Goal: Task Accomplishment & Management: Use online tool/utility

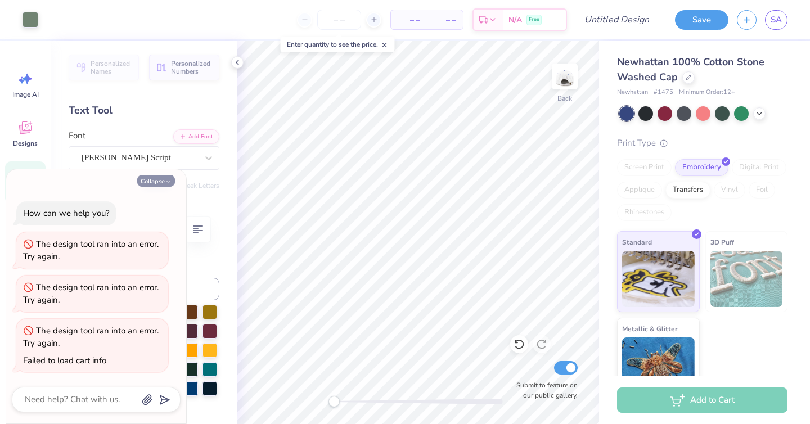
click at [154, 181] on button "Collapse" at bounding box center [156, 181] width 38 height 12
type textarea "x"
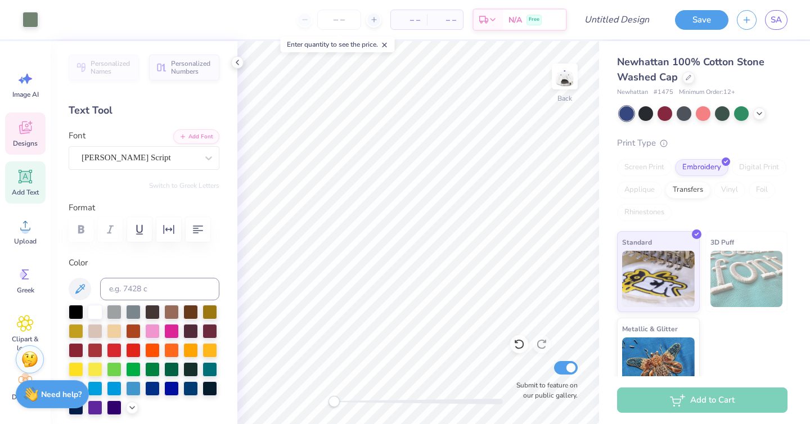
click at [22, 133] on icon at bounding box center [25, 127] width 12 height 13
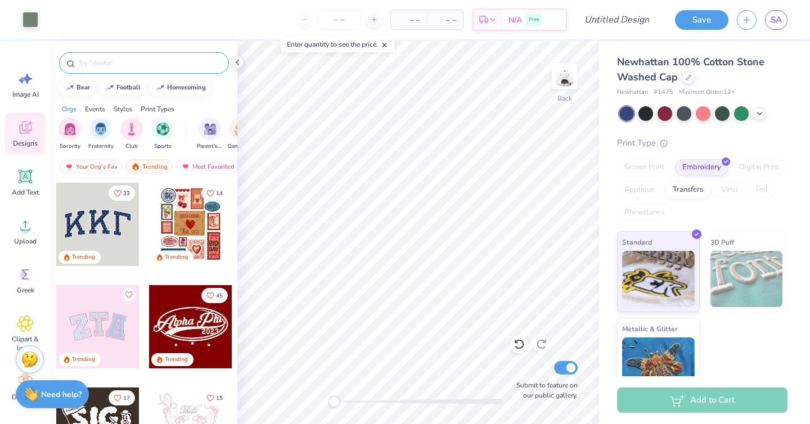
click at [127, 67] on input "text" at bounding box center [150, 62] width 144 height 11
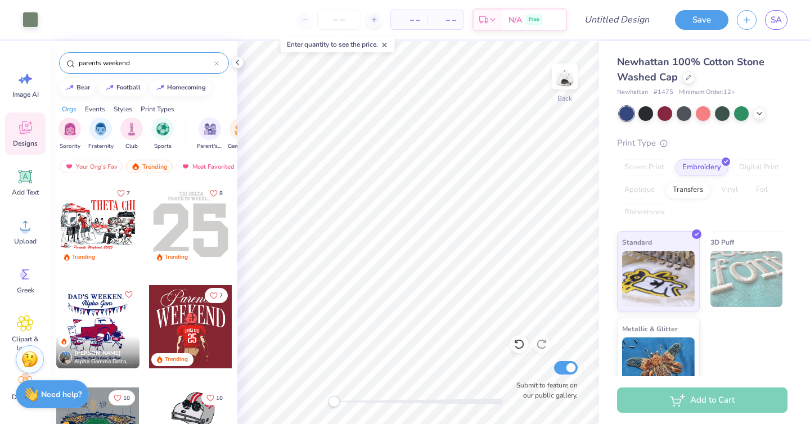
click at [78, 66] on input "parents weekend" at bounding box center [146, 62] width 137 height 11
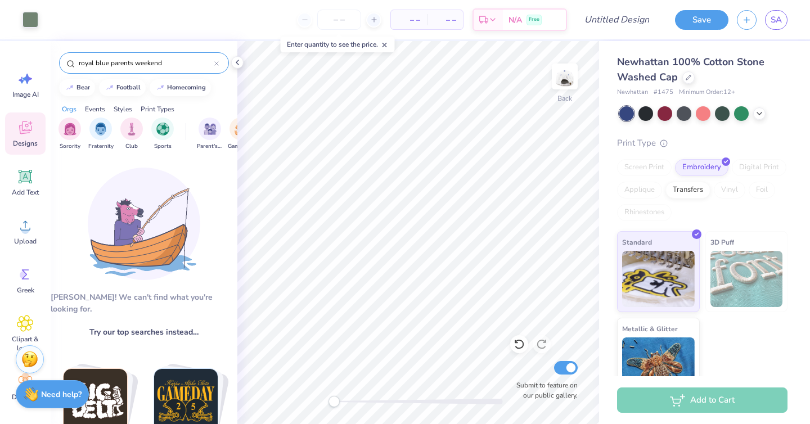
drag, startPoint x: 111, startPoint y: 61, endPoint x: 66, endPoint y: 61, distance: 45.0
click at [66, 61] on div "royal blue parents weekend" at bounding box center [144, 62] width 170 height 21
type input "parents weekend"
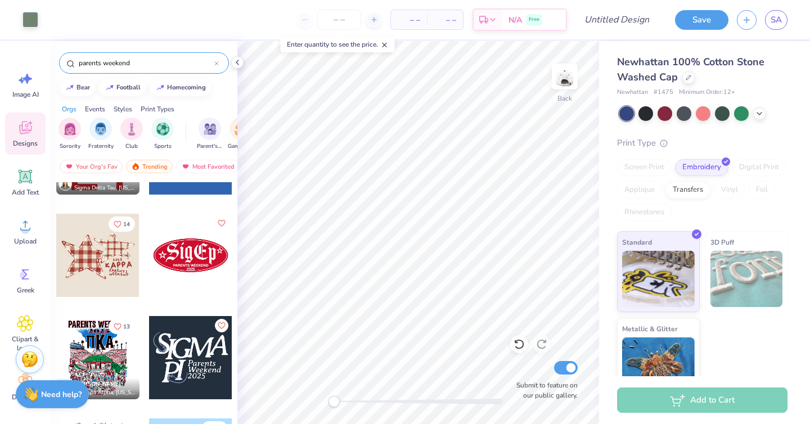
scroll to position [504, 0]
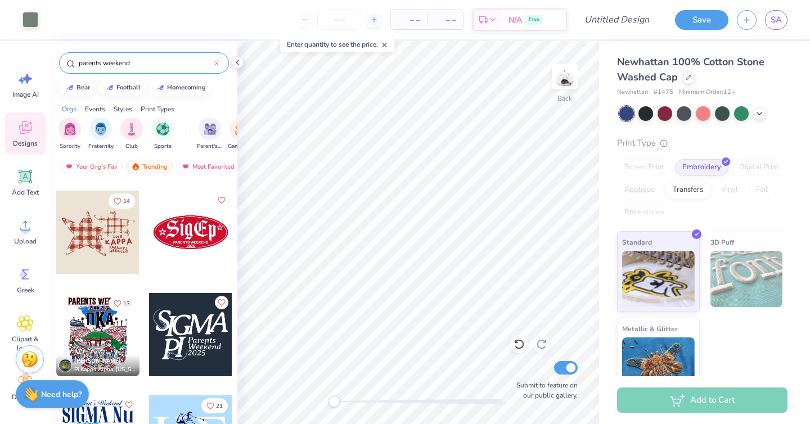
click at [192, 249] on div at bounding box center [190, 232] width 83 height 83
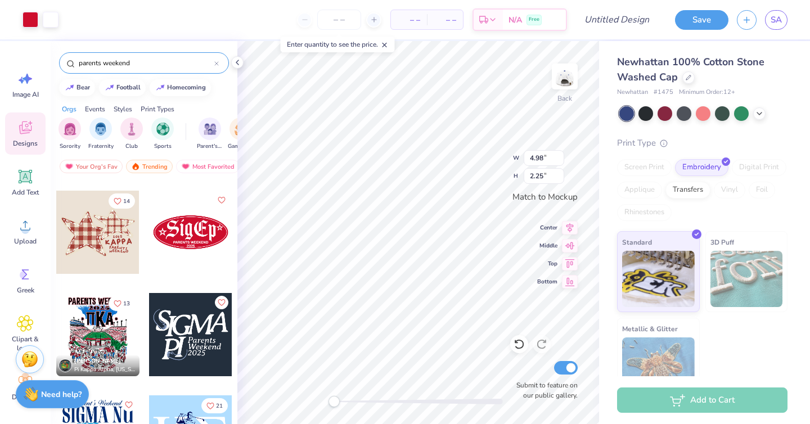
click at [624, 110] on div at bounding box center [626, 113] width 15 height 15
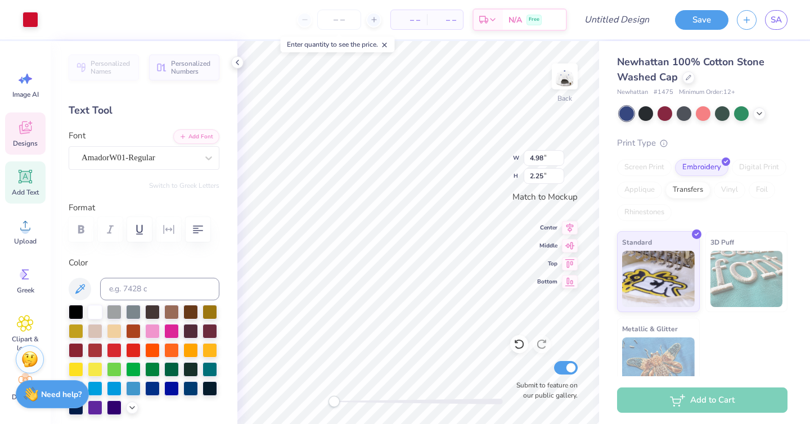
type input "4.98"
type input "2.25"
click at [150, 387] on div at bounding box center [152, 387] width 15 height 15
click at [79, 367] on div at bounding box center [76, 368] width 15 height 15
type input "1.45"
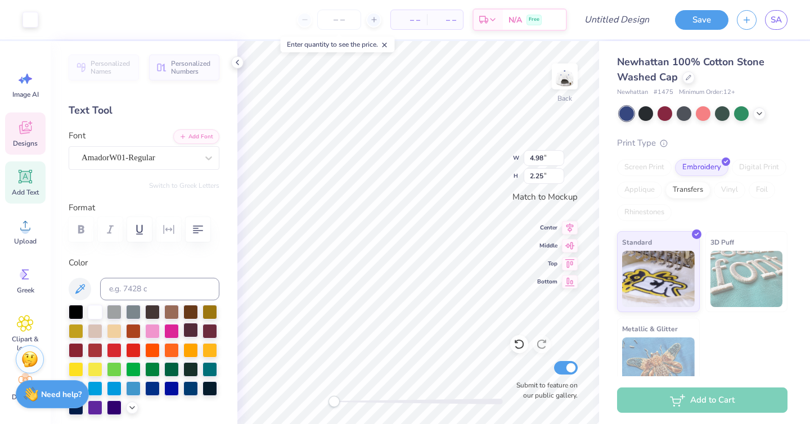
type input "1.44"
click at [78, 368] on div at bounding box center [76, 368] width 15 height 15
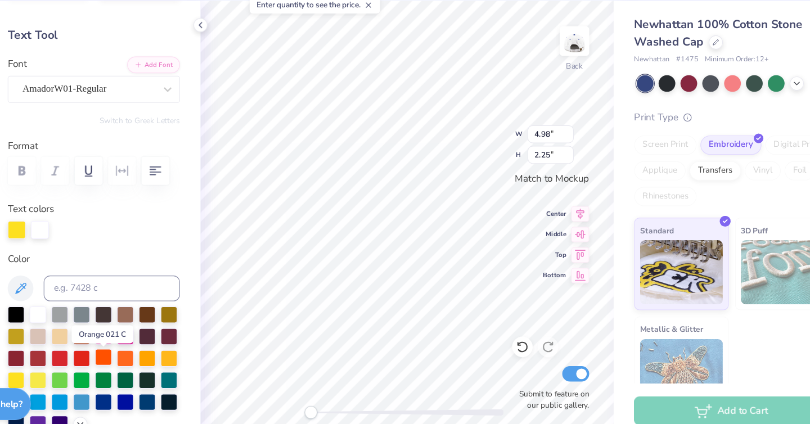
scroll to position [40, 0]
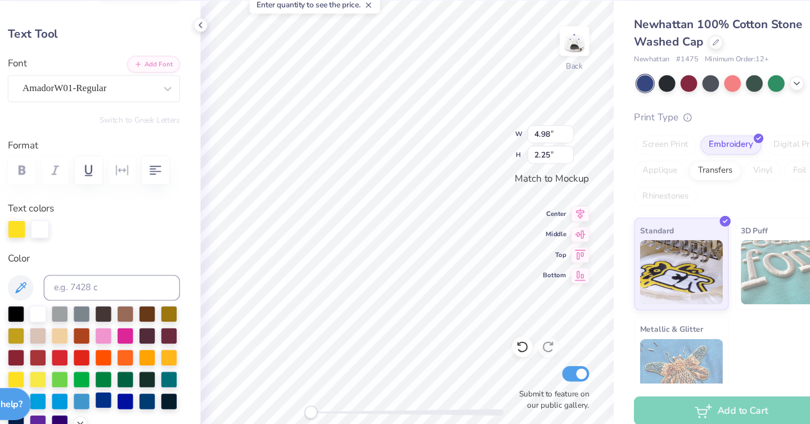
click at [152, 390] on div at bounding box center [152, 390] width 15 height 15
click at [76, 369] on div at bounding box center [76, 371] width 15 height 15
type input "4.82"
type input "2.09"
type input "4.98"
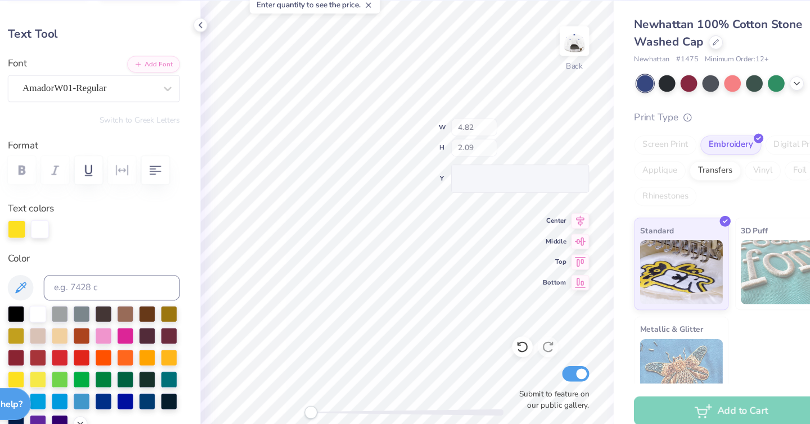
type input "2.25"
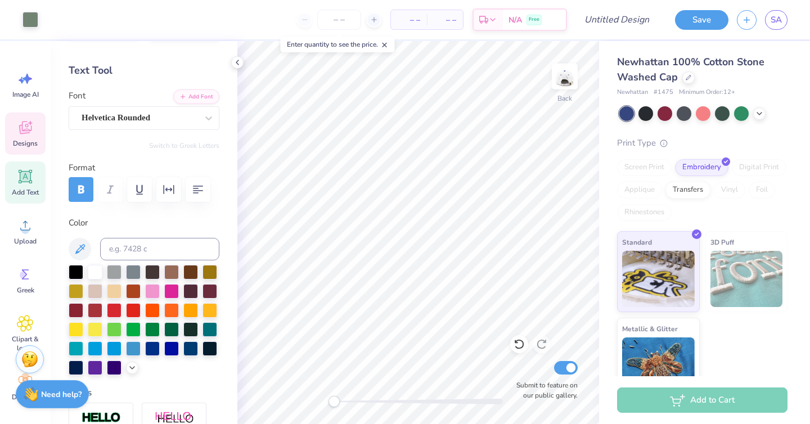
click at [22, 131] on icon at bounding box center [25, 129] width 11 height 9
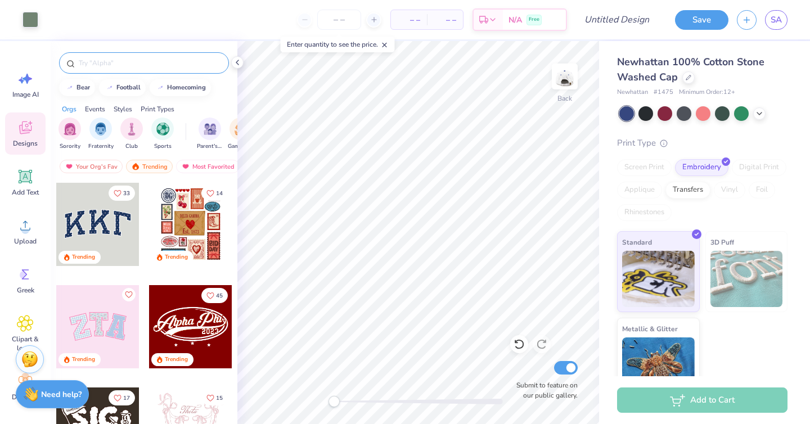
click at [124, 57] on input "text" at bounding box center [150, 62] width 144 height 11
click at [31, 131] on icon at bounding box center [25, 127] width 17 height 17
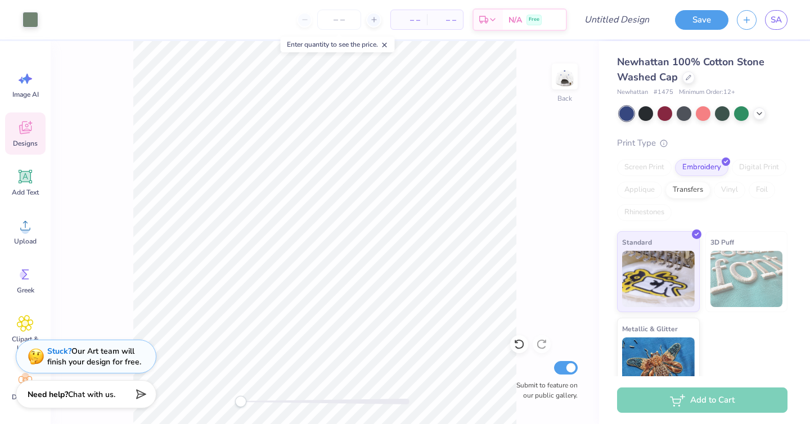
click at [24, 138] on div "Designs" at bounding box center [25, 133] width 40 height 42
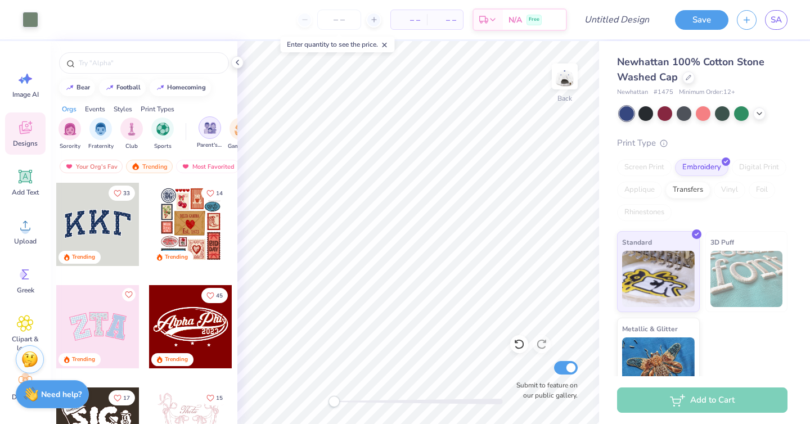
click at [211, 132] on img "filter for Parent's Weekend" at bounding box center [210, 127] width 13 height 13
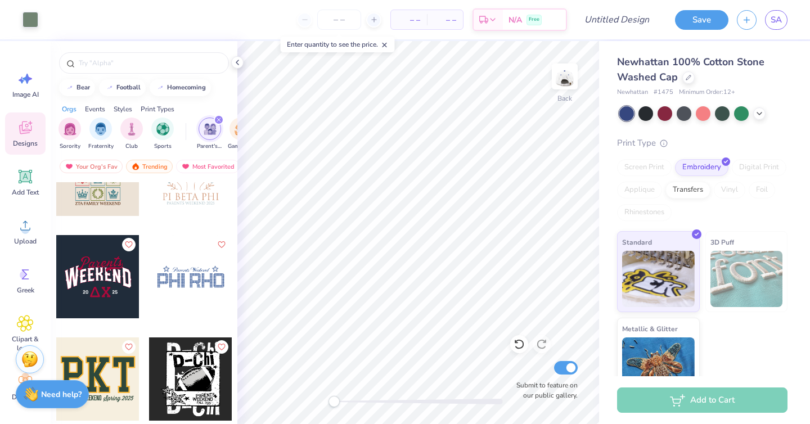
scroll to position [1892, 0]
click at [92, 65] on input "text" at bounding box center [150, 62] width 144 height 11
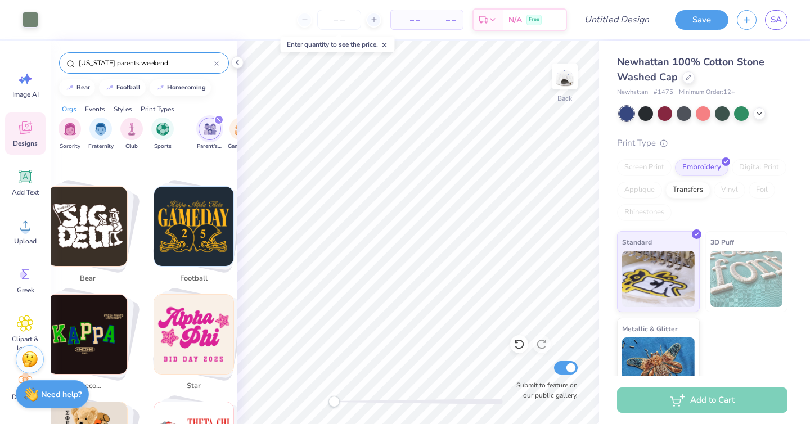
scroll to position [0, 0]
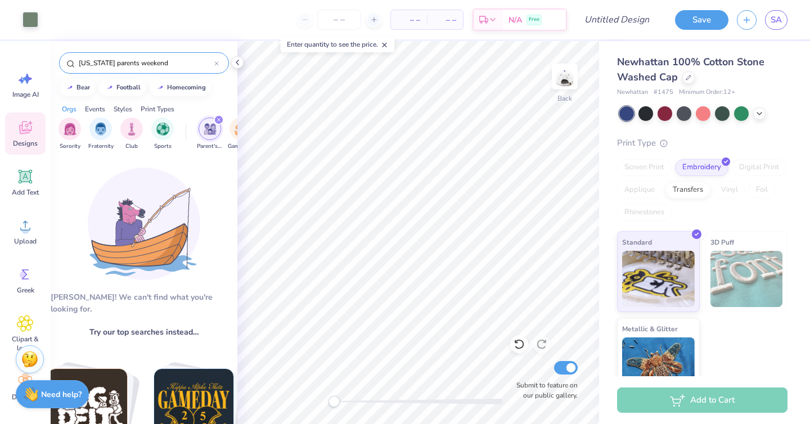
drag, startPoint x: 109, startPoint y: 64, endPoint x: 45, endPoint y: 64, distance: 64.1
click at [45, 64] on div "Art colors – – Per Item – – Total Est. Delivery N/A Free Design Title Save SA I…" at bounding box center [405, 212] width 810 height 424
type input "parents weekend"
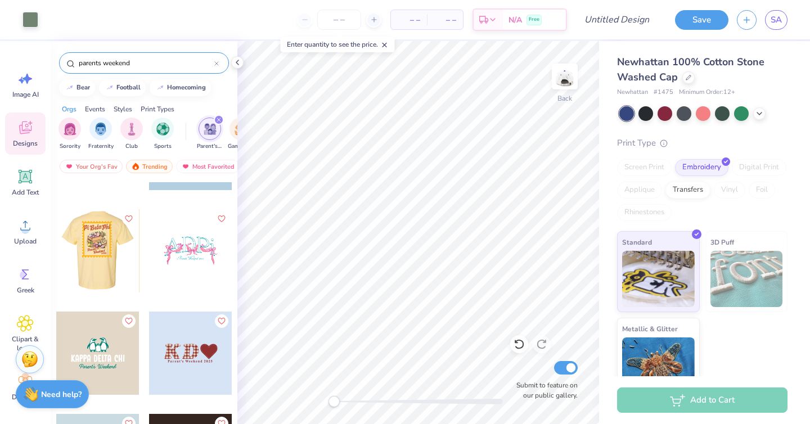
scroll to position [3310, 0]
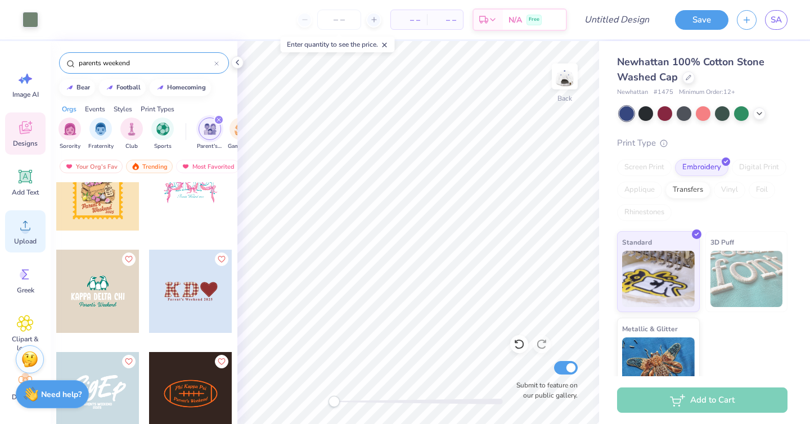
click at [28, 239] on span "Upload" at bounding box center [25, 241] width 22 height 9
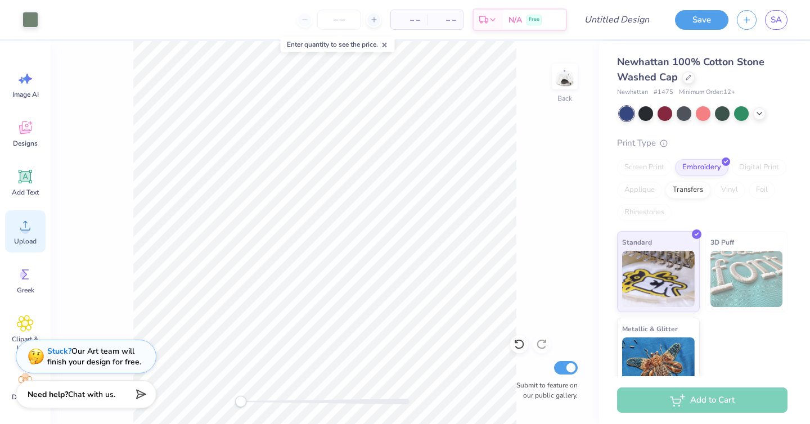
click at [26, 224] on icon at bounding box center [25, 225] width 17 height 17
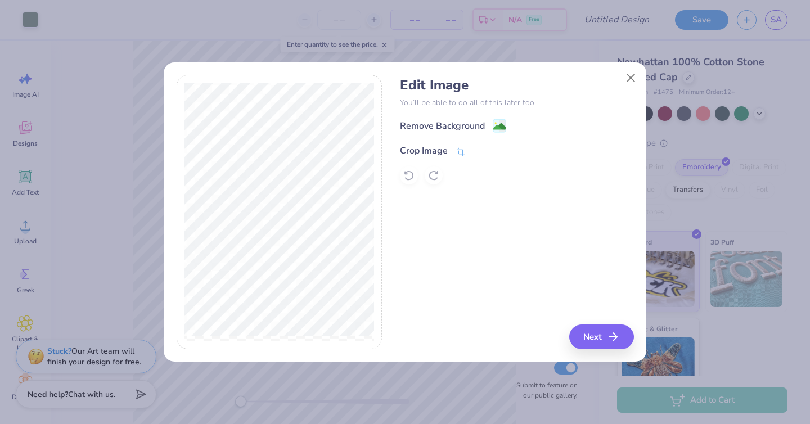
click at [459, 149] on icon at bounding box center [461, 151] width 8 height 8
click at [480, 149] on icon at bounding box center [479, 149] width 7 height 7
click at [600, 340] on button "Next" at bounding box center [603, 336] width 65 height 25
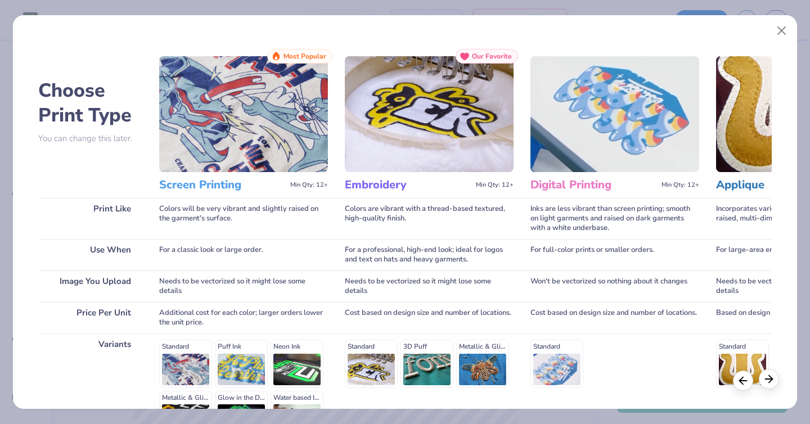
click at [775, 377] on div at bounding box center [768, 379] width 20 height 20
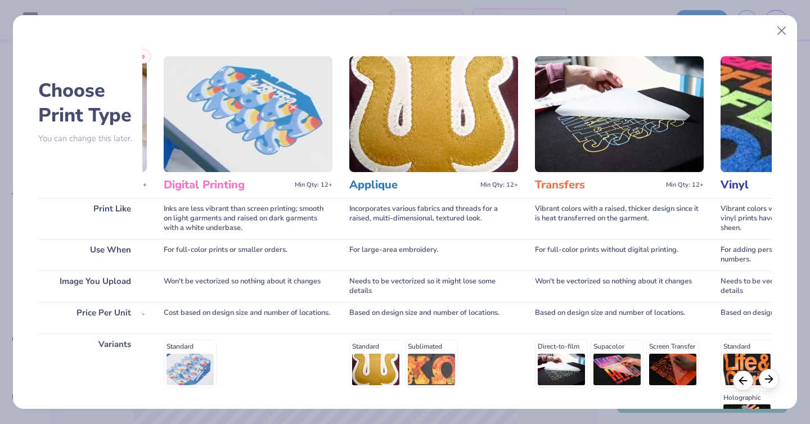
click at [775, 377] on div at bounding box center [768, 379] width 20 height 20
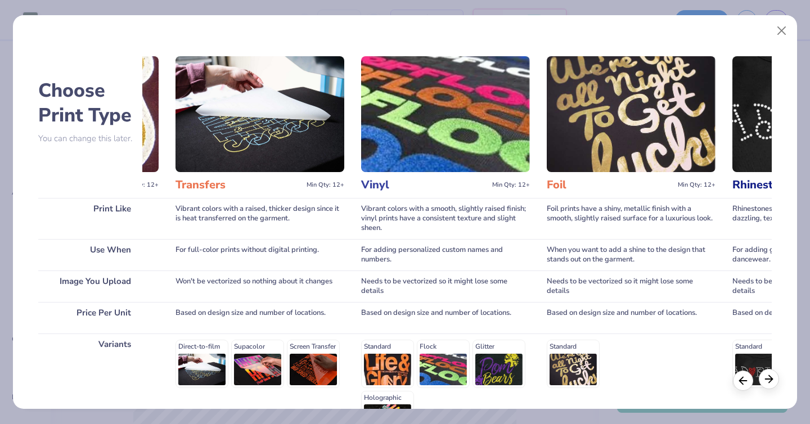
scroll to position [0, 734]
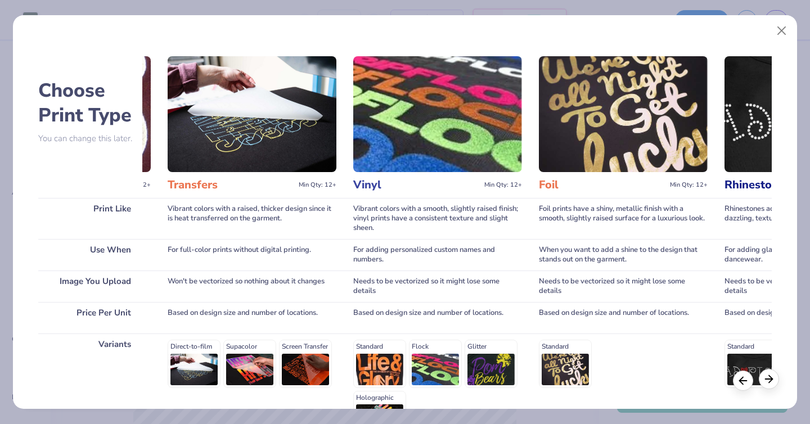
click at [775, 377] on div at bounding box center [768, 379] width 20 height 20
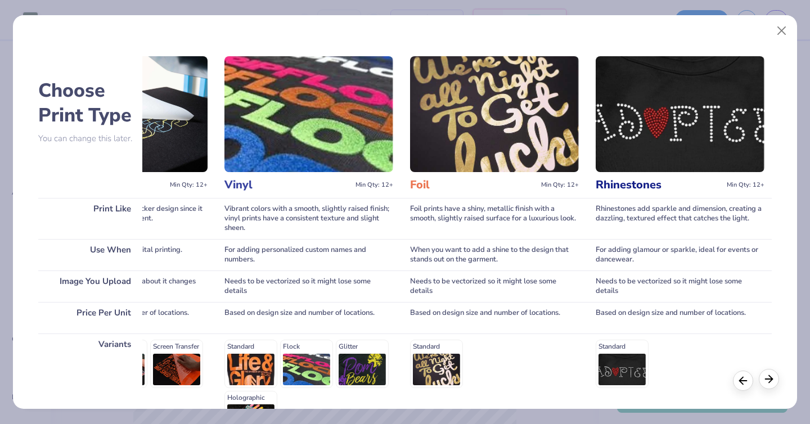
scroll to position [0, 871]
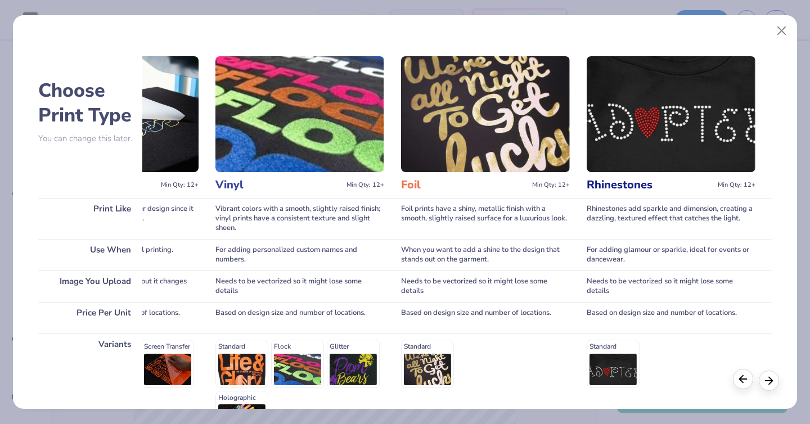
click at [747, 382] on icon at bounding box center [743, 379] width 12 height 12
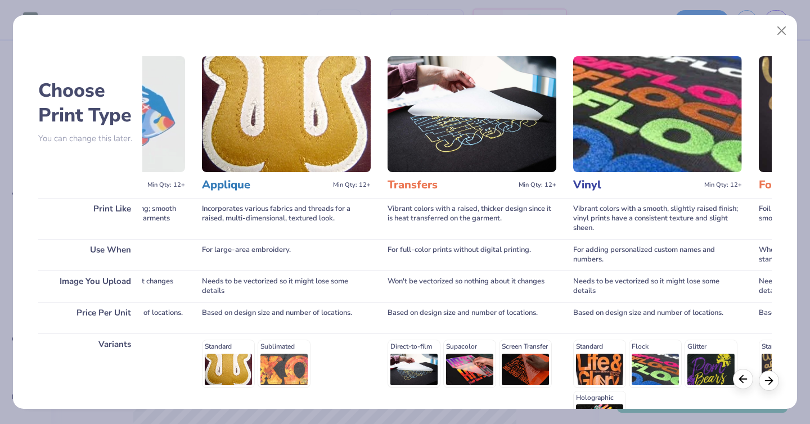
click at [747, 382] on icon at bounding box center [743, 379] width 12 height 12
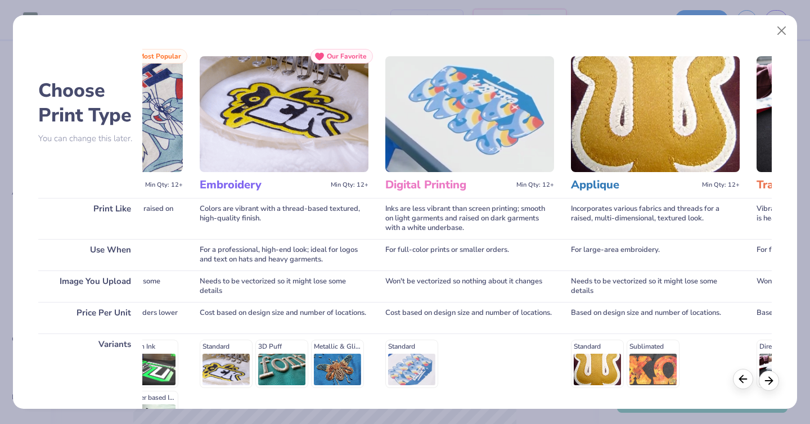
click at [747, 382] on icon at bounding box center [743, 379] width 12 height 12
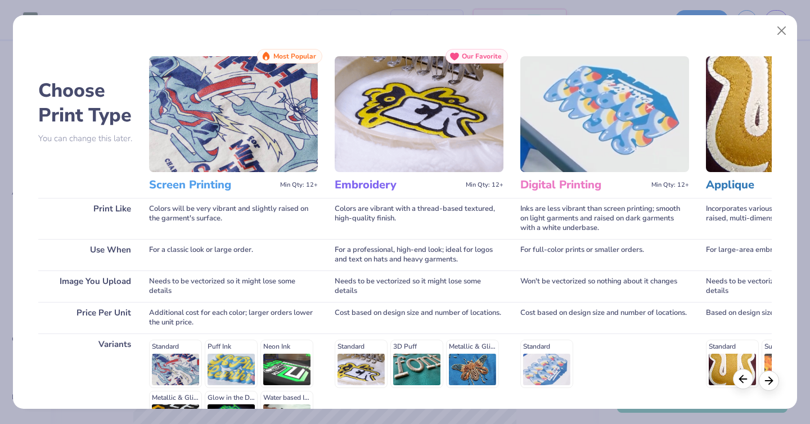
scroll to position [0, 0]
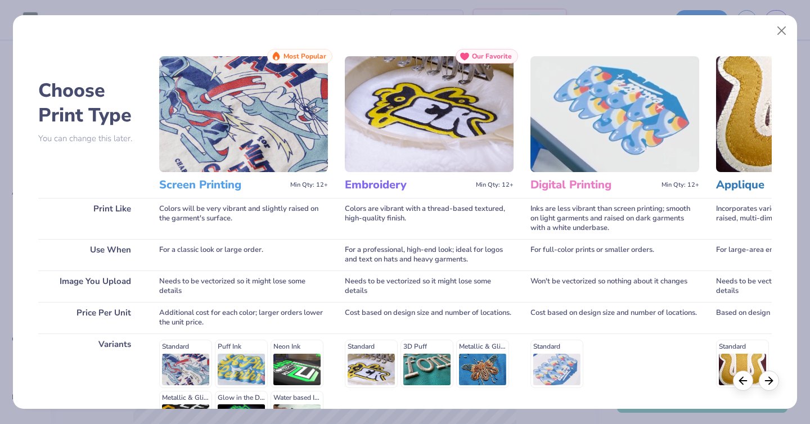
click at [404, 147] on img at bounding box center [429, 114] width 169 height 116
click at [480, 52] on span "Our Favorite" at bounding box center [492, 56] width 40 height 8
click at [435, 141] on img at bounding box center [429, 114] width 169 height 116
click at [378, 185] on h3 "Embroidery" at bounding box center [408, 185] width 127 height 15
click at [364, 193] on div "Embroidery Min Qty: 12+" at bounding box center [429, 185] width 169 height 26
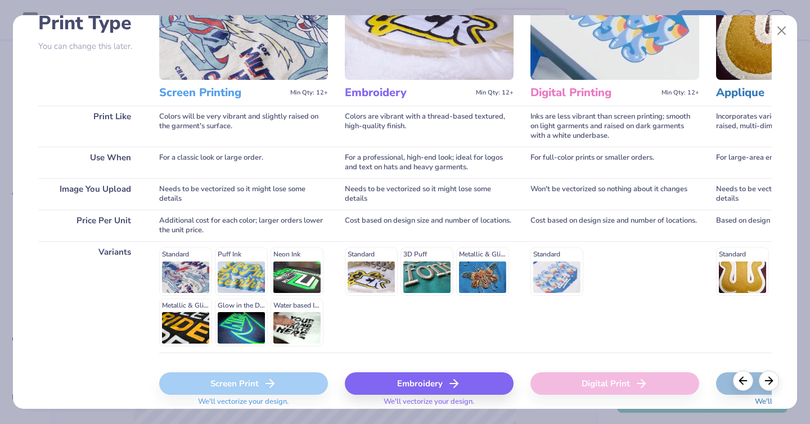
scroll to position [137, 0]
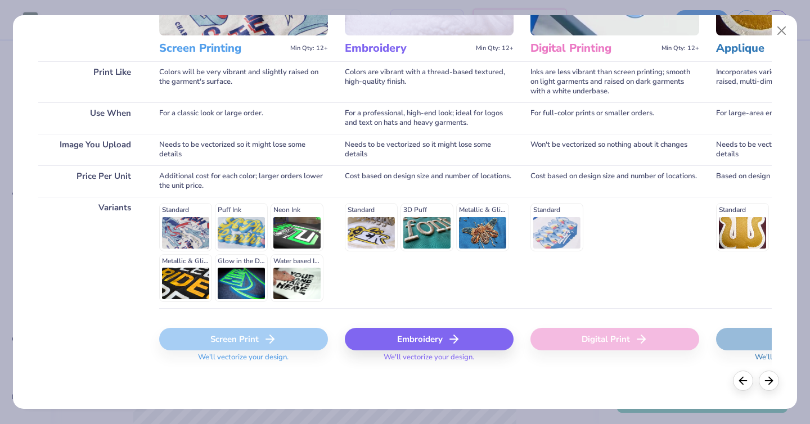
click at [403, 337] on div "Embroidery" at bounding box center [429, 339] width 169 height 22
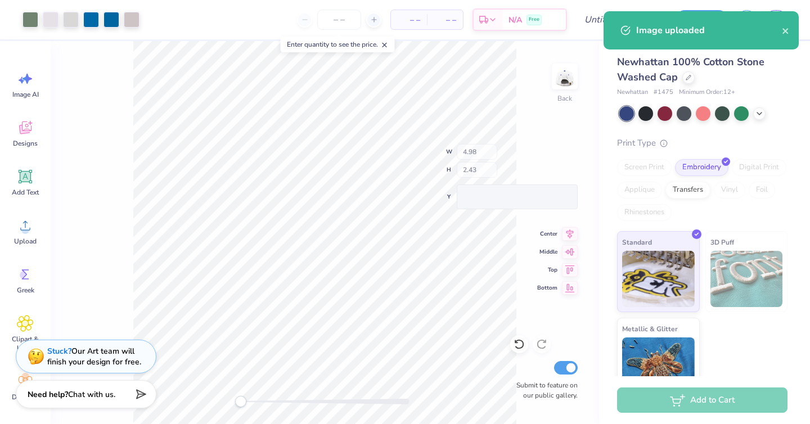
click at [475, 319] on body "Art colors – – Per Item – – Total Est. Delivery N/A Free Design Title Save SA I…" at bounding box center [405, 212] width 810 height 424
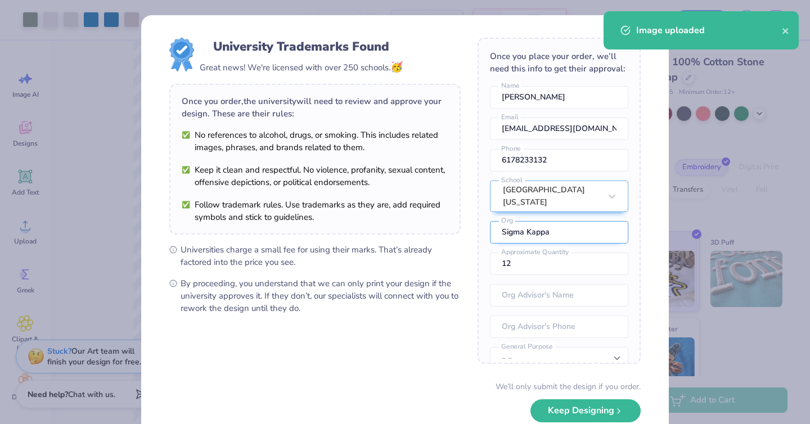
scroll to position [42, 0]
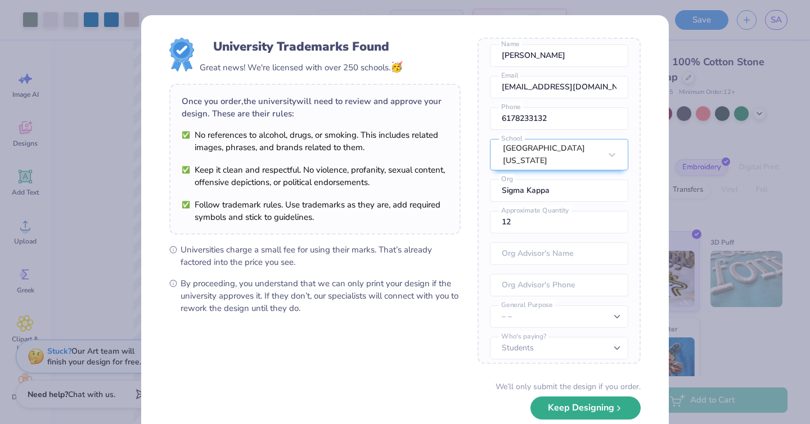
click at [578, 413] on button "Keep Designing" at bounding box center [585, 407] width 110 height 23
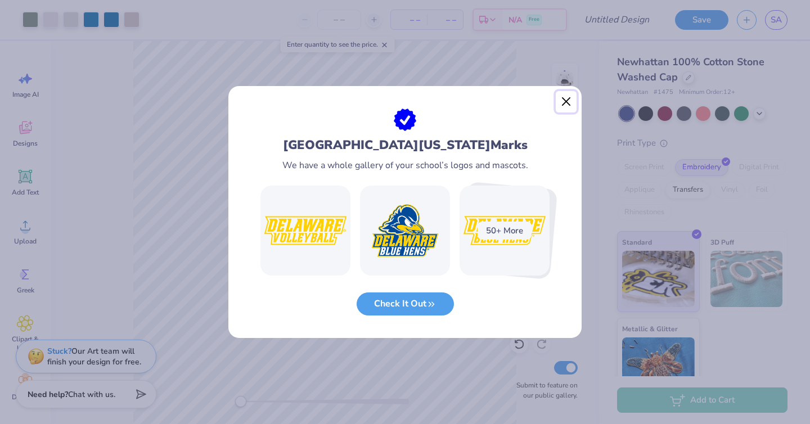
click at [565, 99] on button "Close" at bounding box center [565, 101] width 21 height 21
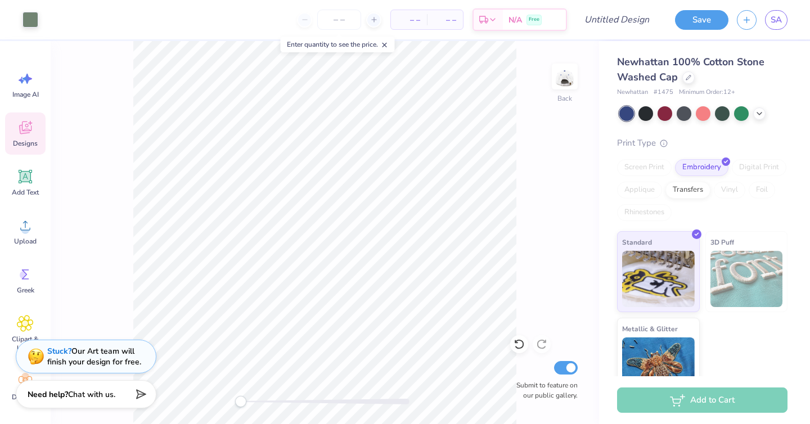
click at [18, 133] on icon at bounding box center [25, 127] width 17 height 17
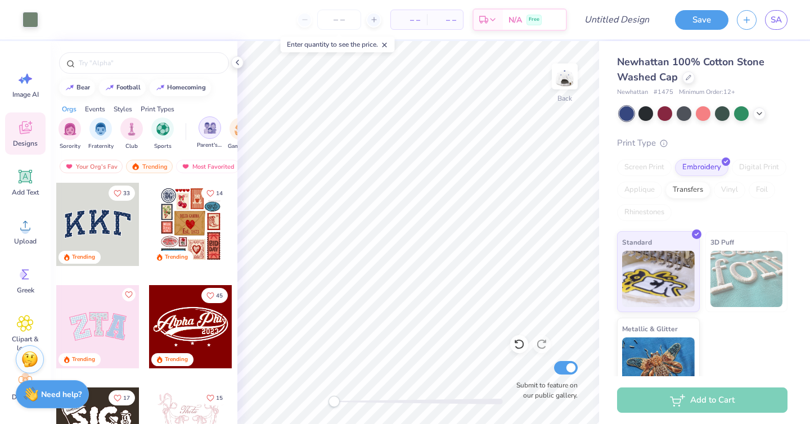
click at [208, 132] on img "filter for Parent's Weekend" at bounding box center [210, 127] width 13 height 13
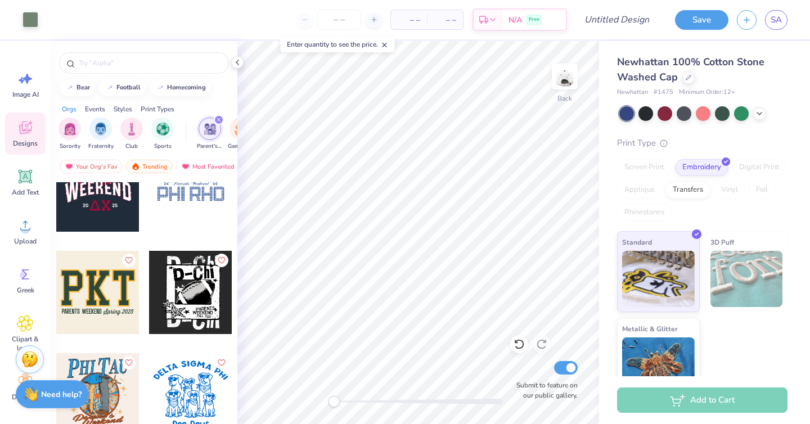
scroll to position [1929, 0]
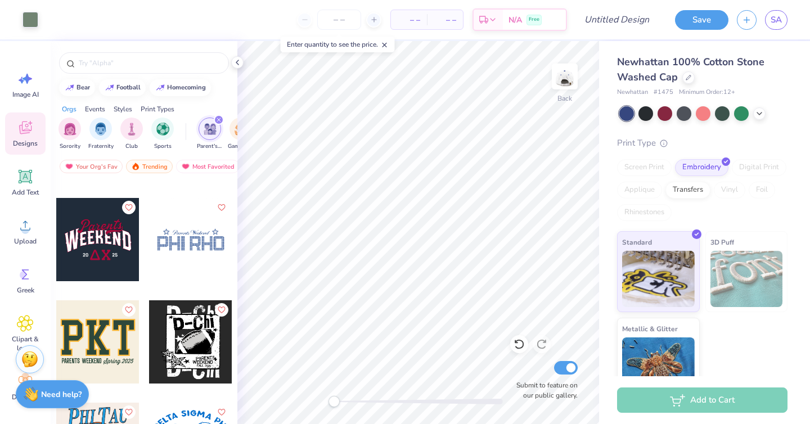
click at [100, 256] on div at bounding box center [97, 239] width 83 height 83
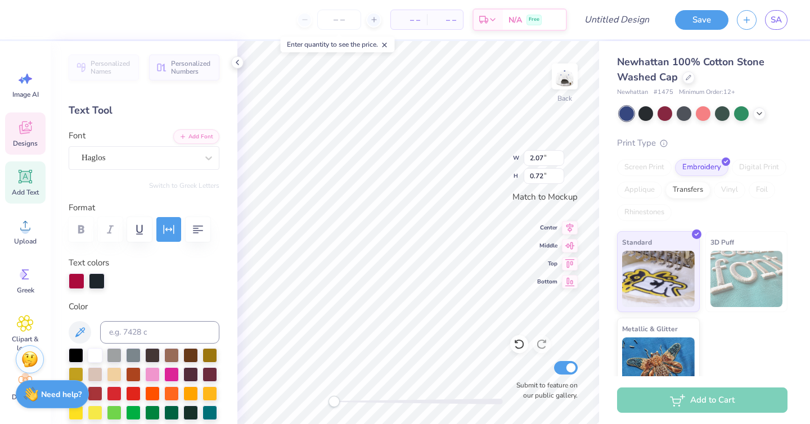
click at [79, 282] on div at bounding box center [77, 281] width 16 height 16
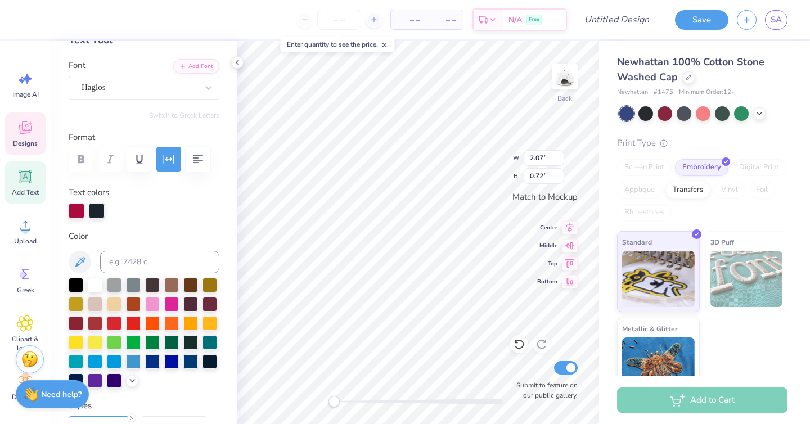
scroll to position [76, 0]
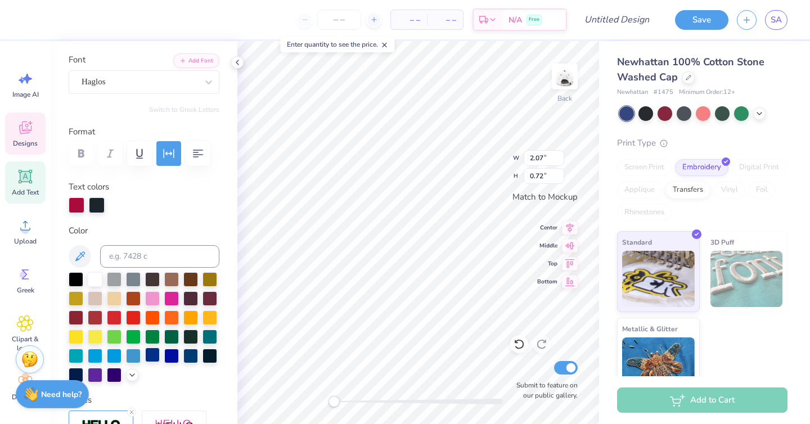
click at [152, 353] on div at bounding box center [152, 354] width 15 height 15
type input "3.03"
type input "1.10"
click at [97, 202] on div at bounding box center [97, 205] width 16 height 16
click at [151, 356] on div at bounding box center [152, 354] width 15 height 15
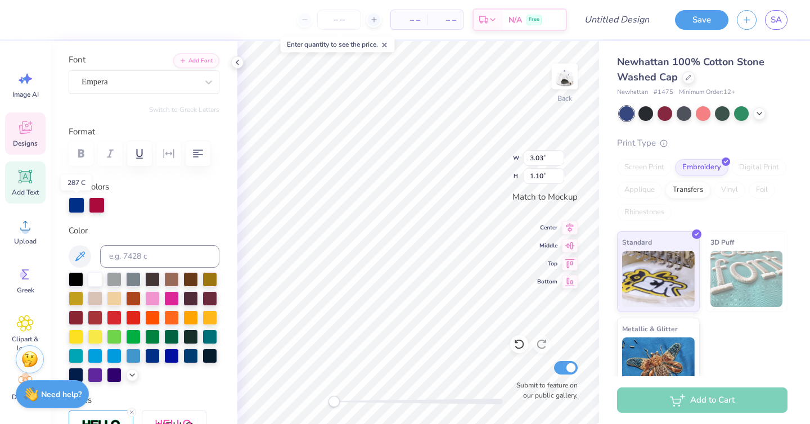
click at [76, 202] on div at bounding box center [77, 205] width 16 height 16
click at [155, 352] on div at bounding box center [152, 354] width 15 height 15
click at [152, 355] on div at bounding box center [152, 354] width 15 height 15
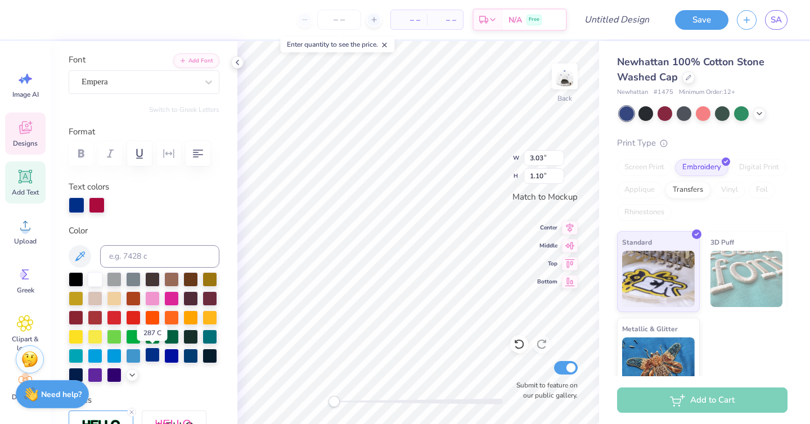
click at [152, 355] on div at bounding box center [152, 354] width 15 height 15
click at [73, 202] on div at bounding box center [77, 205] width 16 height 16
click at [152, 354] on div at bounding box center [152, 354] width 15 height 15
click at [116, 203] on div at bounding box center [117, 205] width 16 height 16
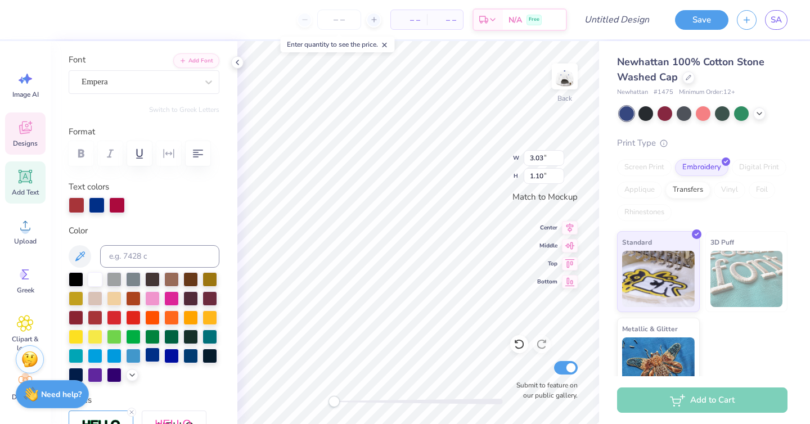
click at [153, 358] on div at bounding box center [152, 354] width 15 height 15
click at [117, 205] on div at bounding box center [117, 205] width 16 height 16
click at [70, 207] on div at bounding box center [77, 205] width 16 height 16
click at [153, 351] on div at bounding box center [152, 354] width 15 height 15
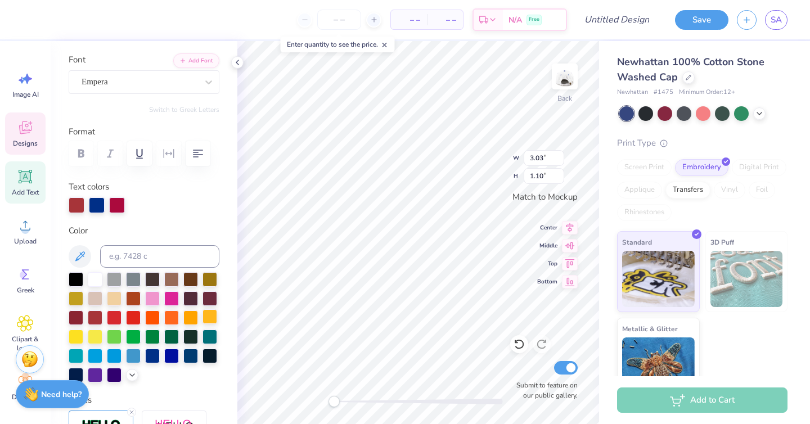
type input "0.94"
type input "0.47"
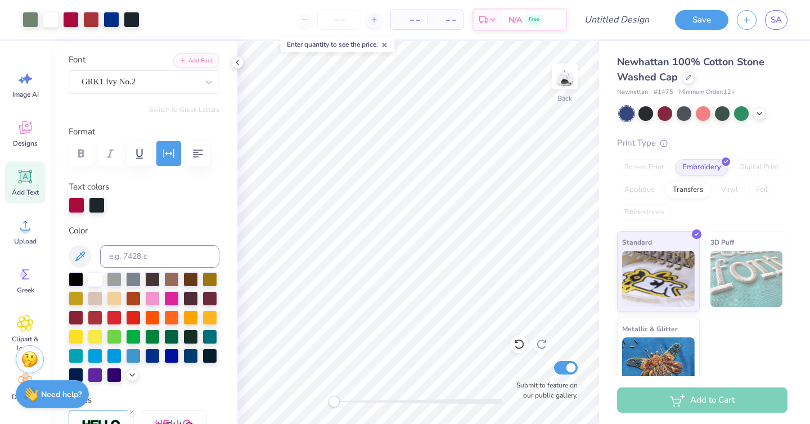
click at [20, 174] on icon at bounding box center [25, 176] width 13 height 13
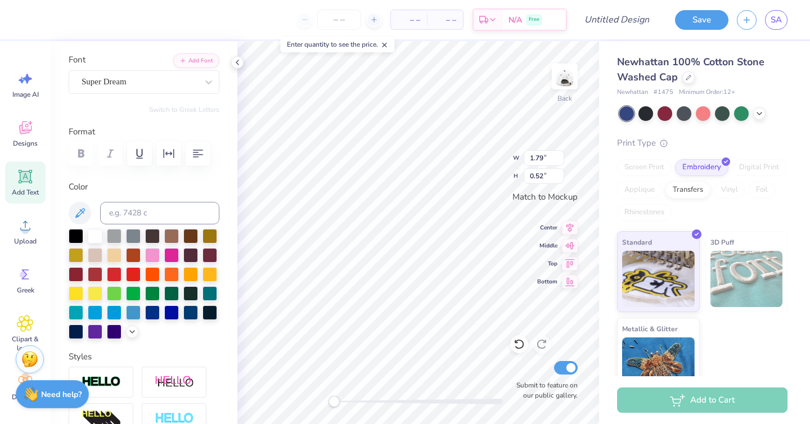
type textarea "UD"
type input "3.03"
type input "1.10"
type input "0.91"
type input "0.52"
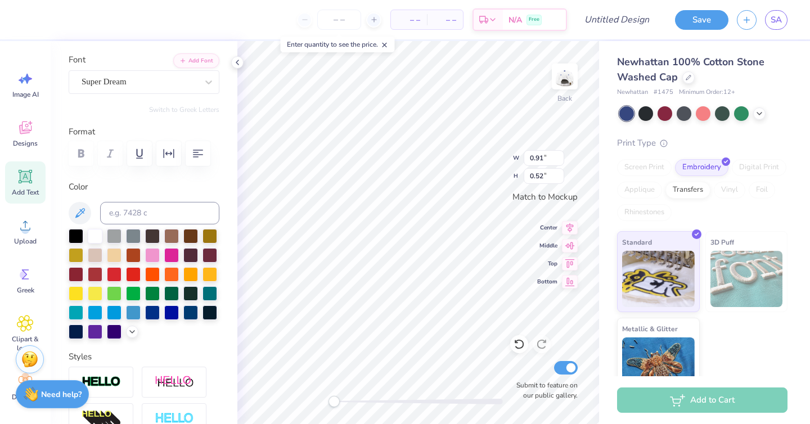
type input "2.07"
type input "0.72"
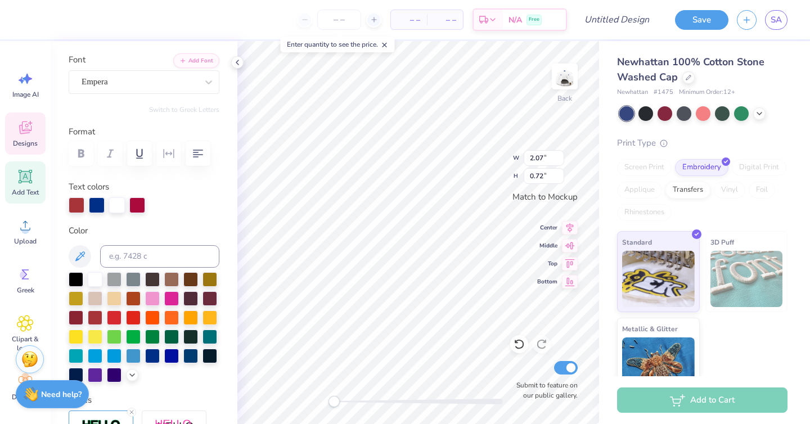
type input "3.03"
type input "1.10"
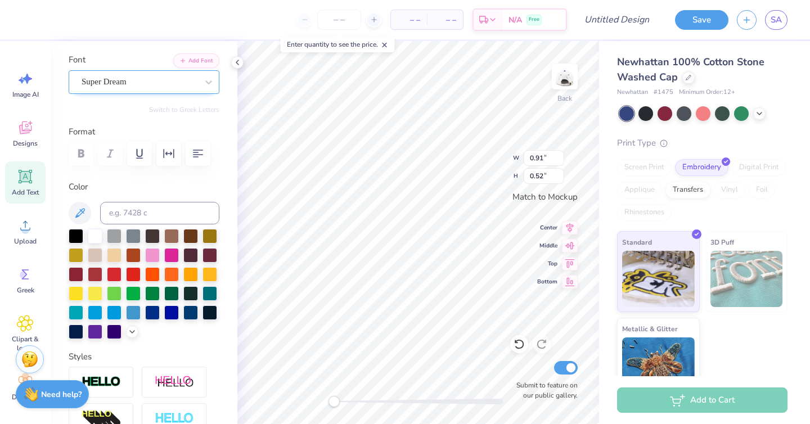
click at [158, 83] on div "Super Dream" at bounding box center [139, 81] width 118 height 17
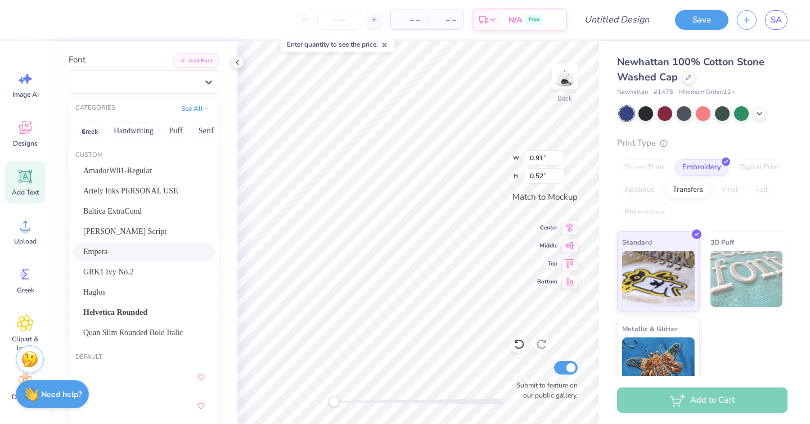
click at [140, 249] on div "Empera" at bounding box center [143, 252] width 121 height 12
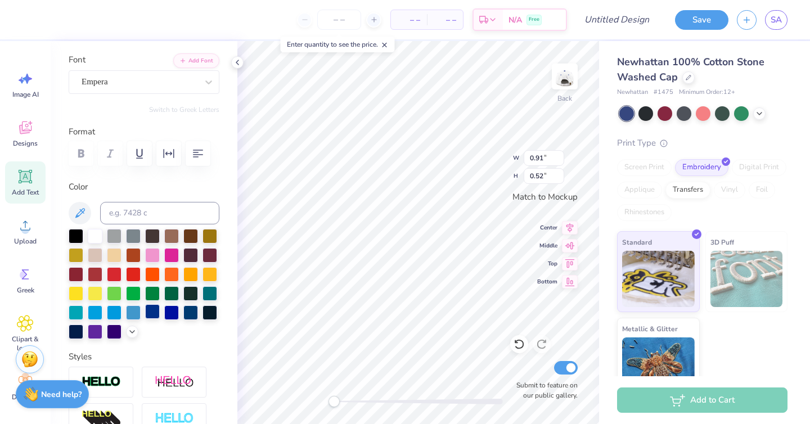
click at [151, 314] on div at bounding box center [152, 311] width 15 height 15
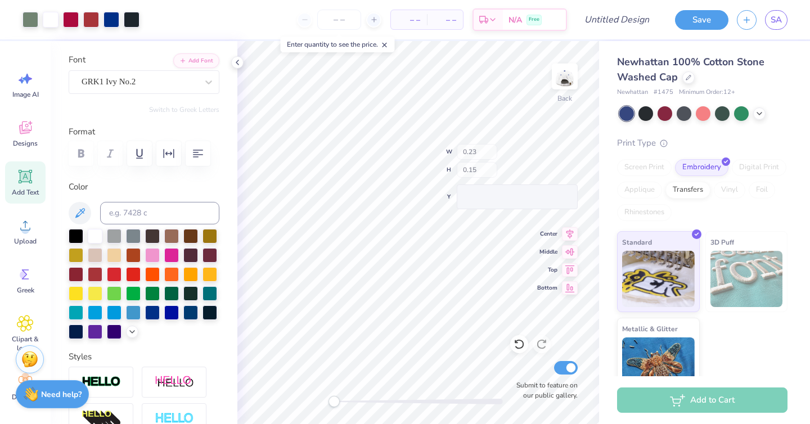
type input "0.23"
type input "0.15"
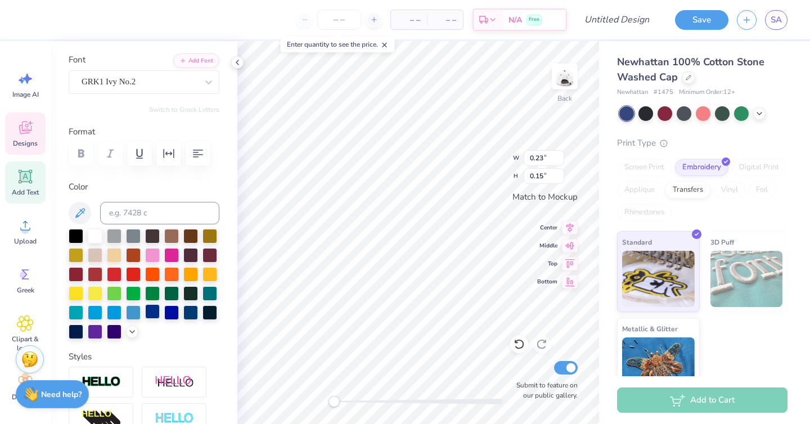
click at [152, 309] on div at bounding box center [152, 311] width 15 height 15
click at [153, 309] on div at bounding box center [152, 311] width 15 height 15
type input "0.23"
type input "0.15"
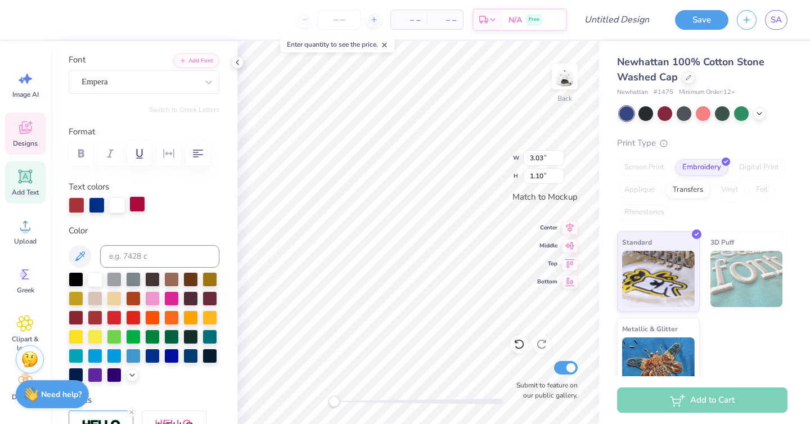
click at [141, 204] on div at bounding box center [137, 204] width 16 height 16
click at [141, 204] on div at bounding box center [137, 205] width 16 height 16
click at [140, 204] on div at bounding box center [137, 204] width 16 height 16
click at [154, 355] on div at bounding box center [152, 354] width 15 height 15
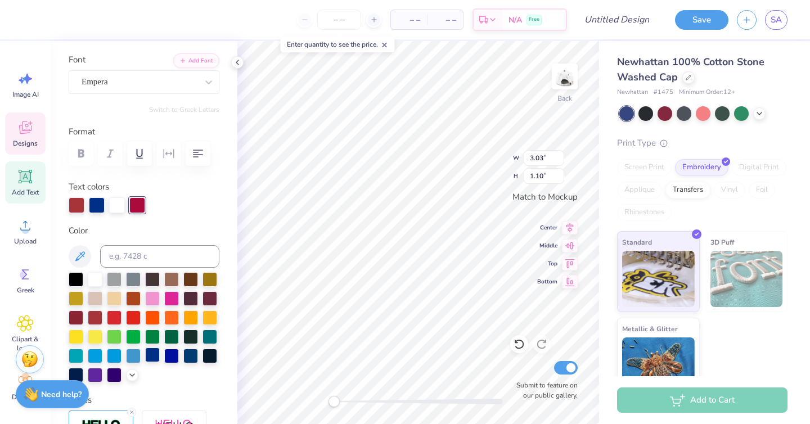
click at [154, 355] on div at bounding box center [152, 354] width 15 height 15
click at [75, 202] on div at bounding box center [77, 204] width 16 height 16
click at [75, 202] on div at bounding box center [77, 205] width 16 height 16
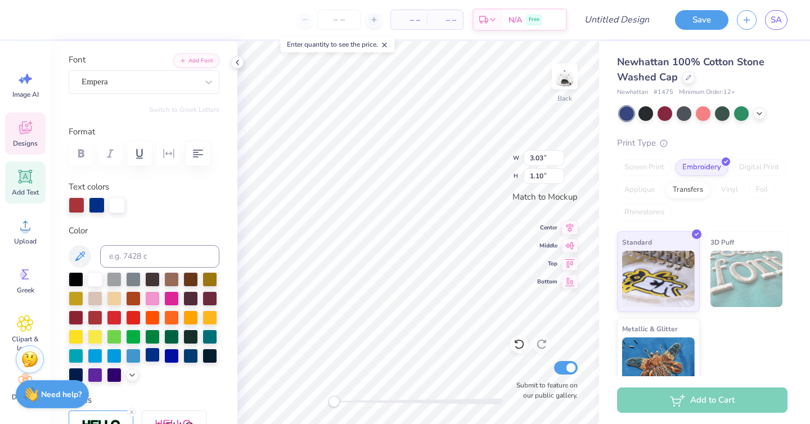
click at [153, 351] on div at bounding box center [152, 354] width 15 height 15
click at [156, 353] on div at bounding box center [152, 354] width 15 height 15
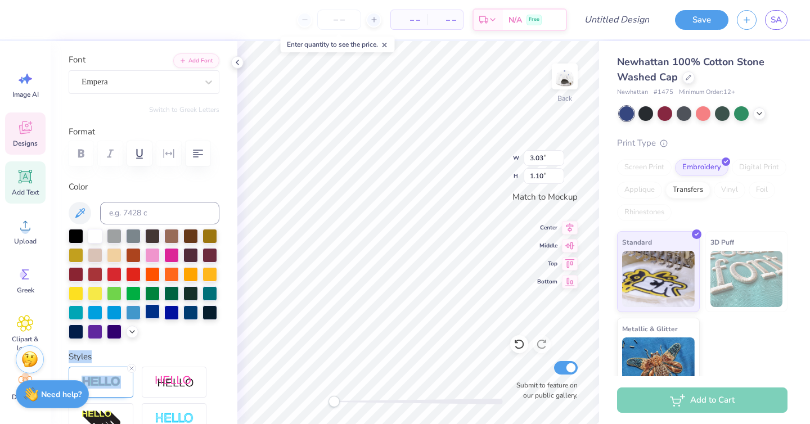
click at [156, 353] on div "Styles" at bounding box center [144, 410] width 151 height 121
click at [152, 313] on div at bounding box center [152, 311] width 15 height 15
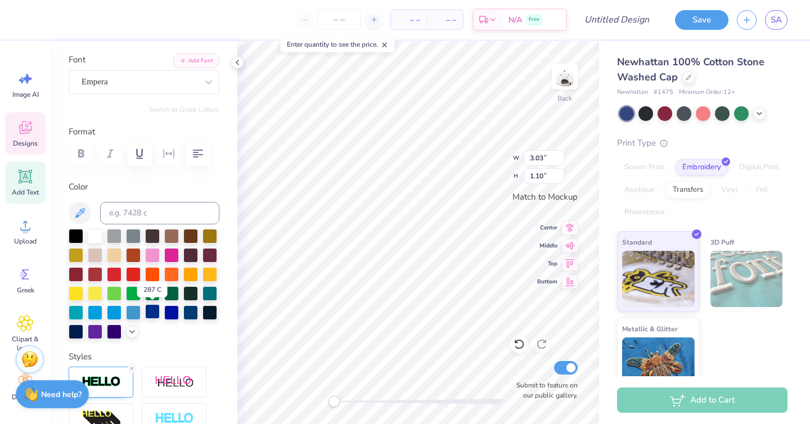
click at [152, 313] on div at bounding box center [152, 311] width 15 height 15
type input "0.79"
type input "0.54"
click at [151, 311] on div at bounding box center [152, 311] width 15 height 15
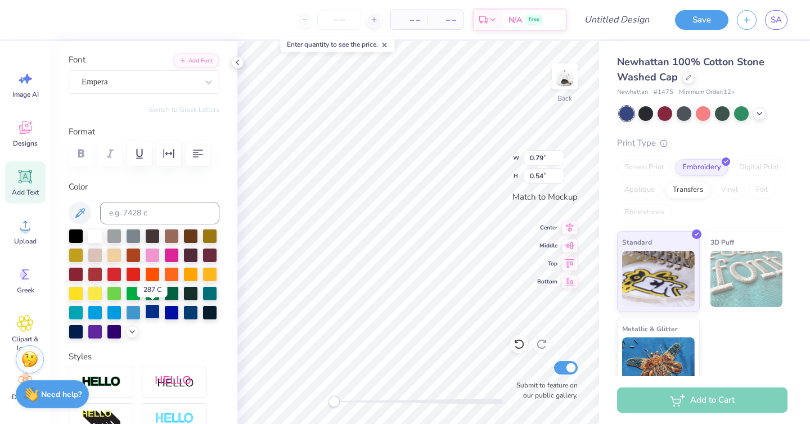
click at [151, 311] on div at bounding box center [152, 311] width 15 height 15
click at [100, 127] on label "Format" at bounding box center [144, 131] width 151 height 13
click at [237, 62] on polyline at bounding box center [237, 62] width 2 height 4
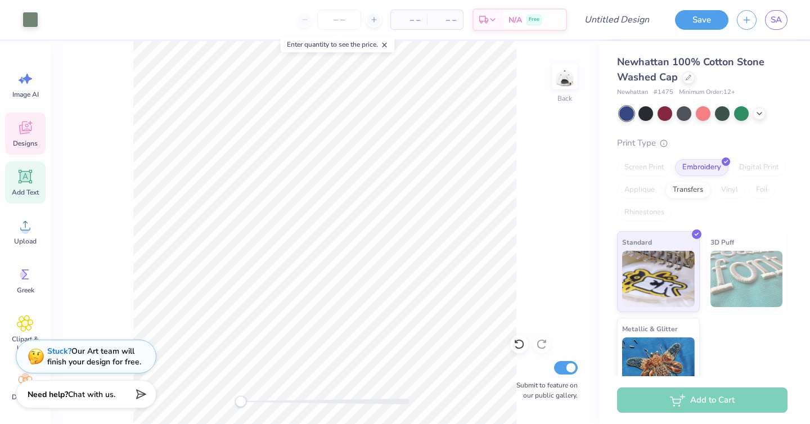
click at [24, 141] on span "Designs" at bounding box center [25, 143] width 25 height 9
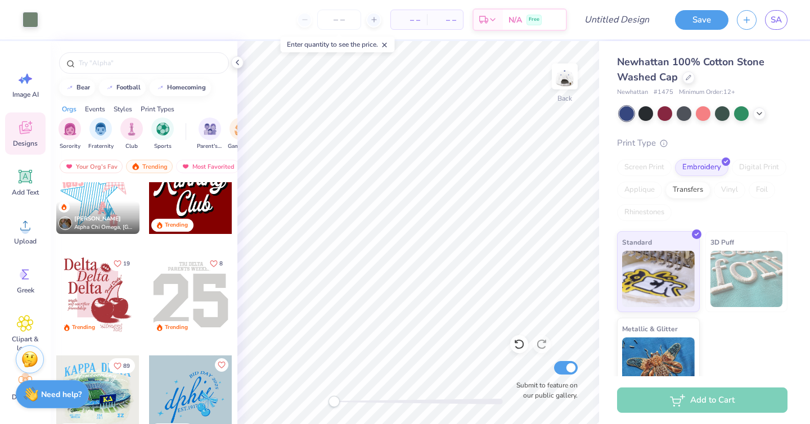
scroll to position [1568, 0]
click at [204, 132] on img "filter for Parent's Weekend" at bounding box center [210, 127] width 13 height 13
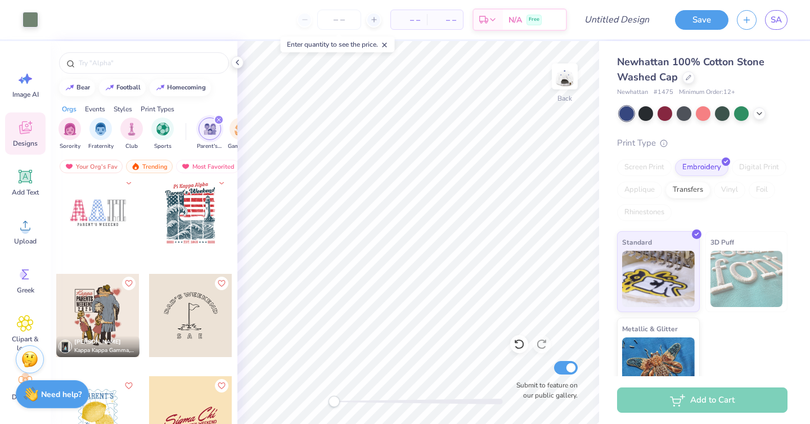
scroll to position [3799, 0]
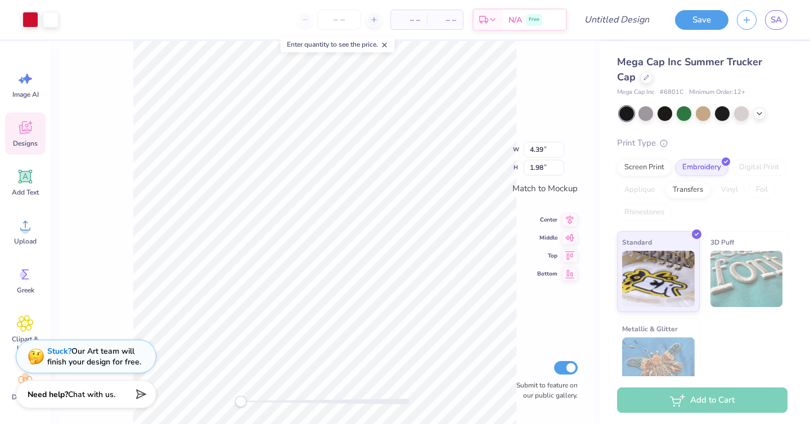
click at [626, 109] on div at bounding box center [626, 113] width 15 height 15
click at [761, 113] on icon at bounding box center [759, 112] width 9 height 9
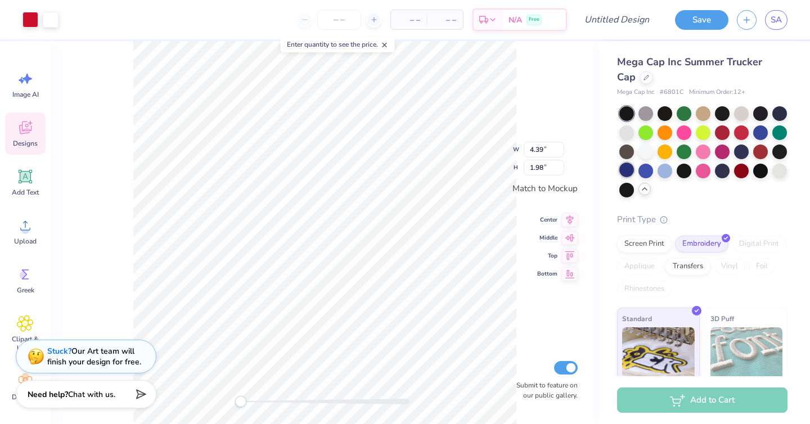
click at [626, 171] on div at bounding box center [626, 169] width 15 height 15
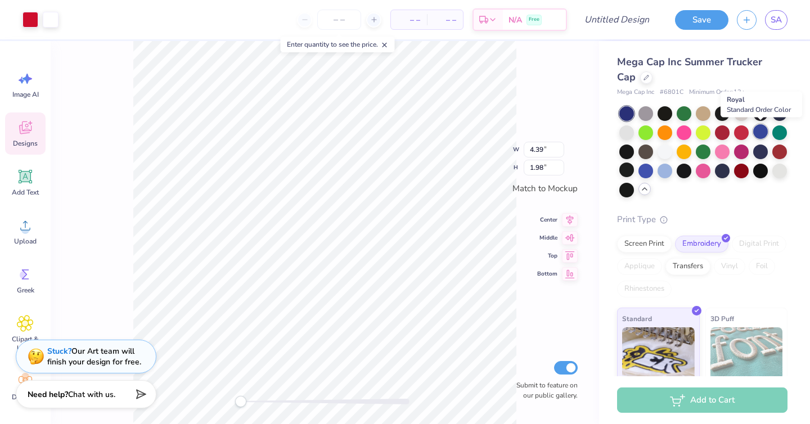
click at [761, 129] on div at bounding box center [760, 131] width 15 height 15
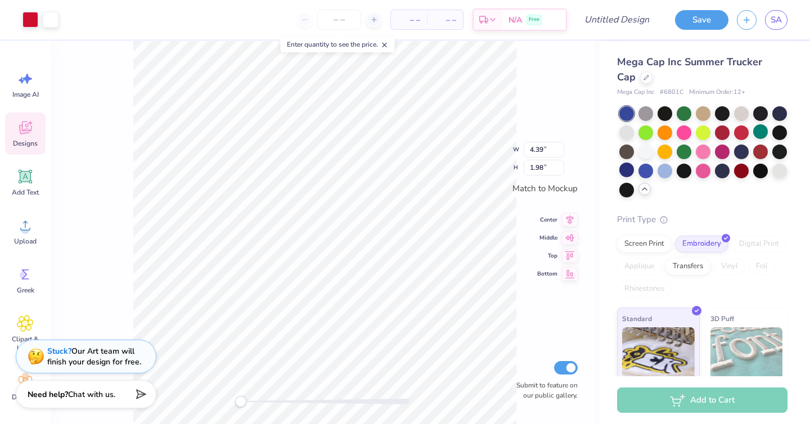
click at [624, 111] on div at bounding box center [626, 113] width 15 height 15
click at [651, 169] on div at bounding box center [645, 169] width 15 height 15
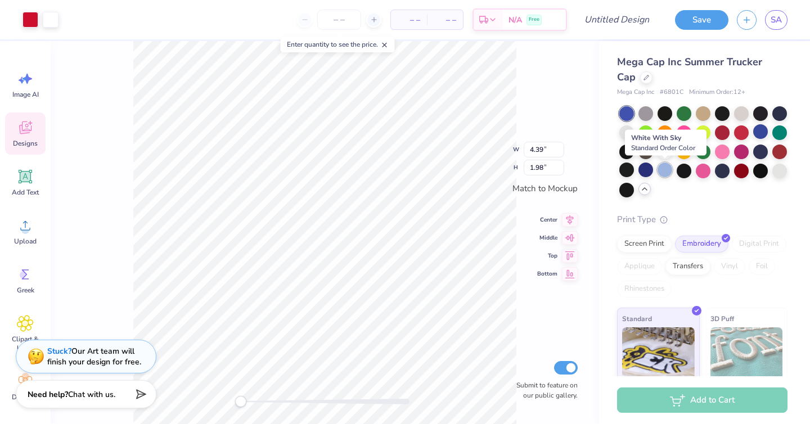
click at [665, 169] on div at bounding box center [664, 169] width 15 height 15
click at [646, 172] on div at bounding box center [645, 169] width 15 height 15
